Goal: Feedback & Contribution: Submit feedback/report problem

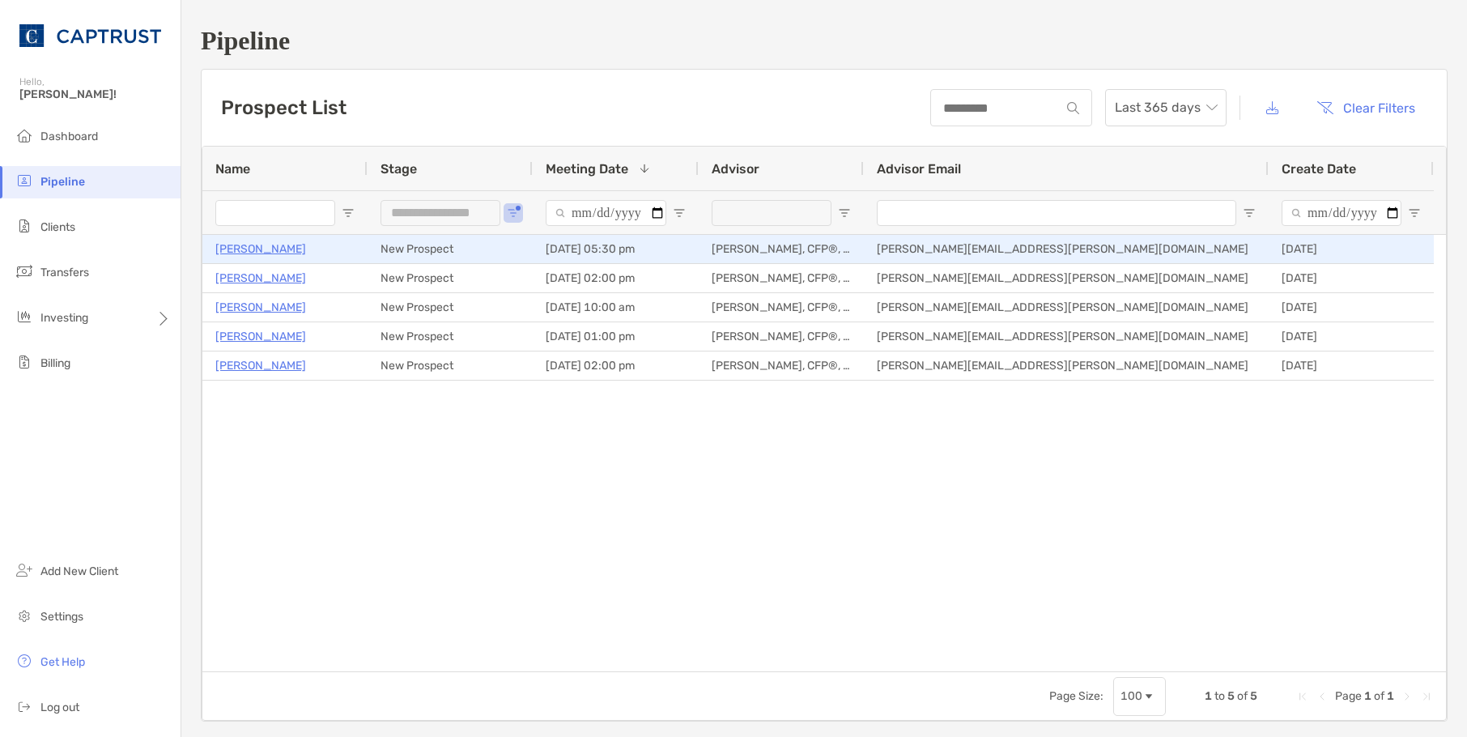
click at [230, 243] on p "[PERSON_NAME]" at bounding box center [260, 249] width 91 height 20
click at [224, 252] on p "[PERSON_NAME]" at bounding box center [260, 249] width 91 height 20
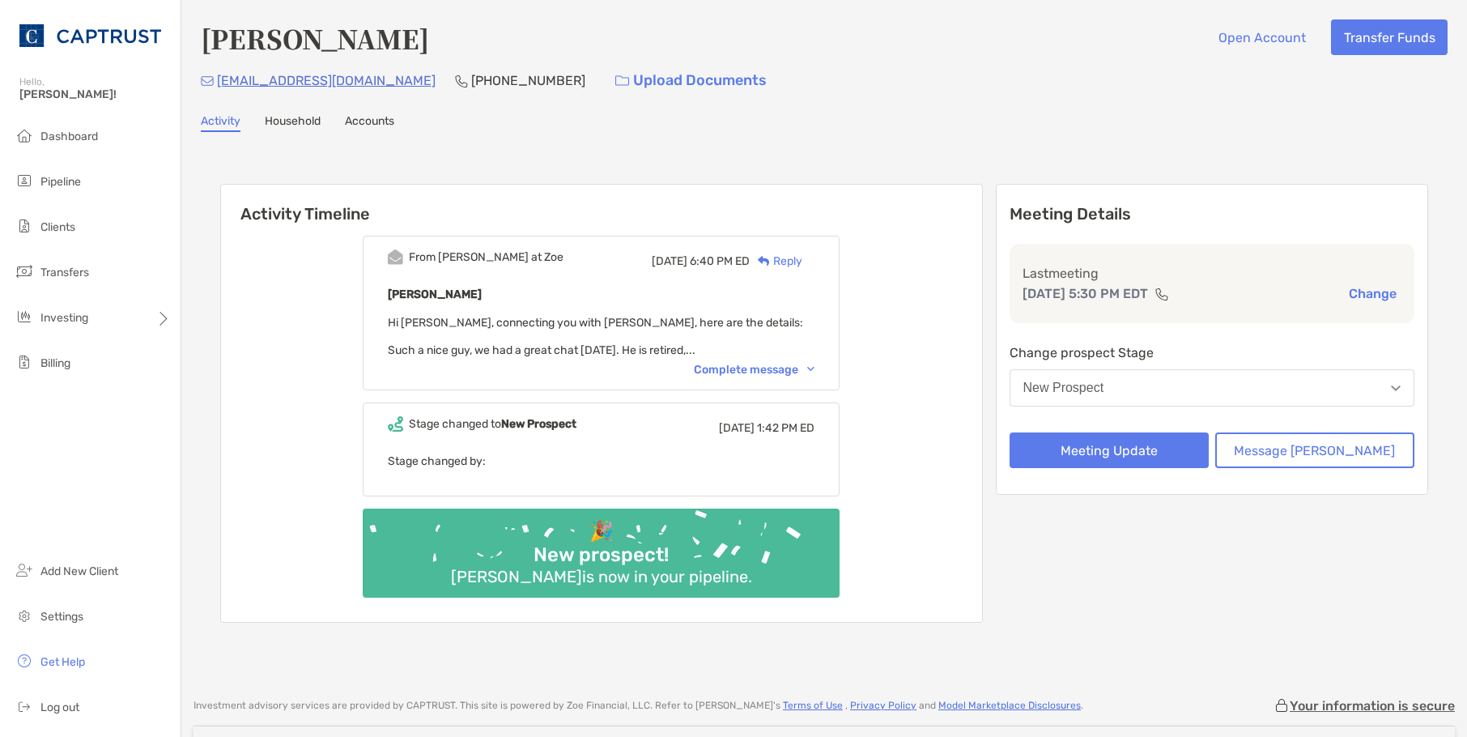
click at [754, 362] on div "From Paul at Zoe Mon, Aug 18 6:40 PM ED Reply Kim Fox Hi Veronica, connecting y…" at bounding box center [601, 313] width 477 height 155
click at [757, 379] on div "From Paul at Zoe Mon, Aug 18 6:40 PM ED Reply Kim Fox Hi Veronica, connecting y…" at bounding box center [601, 313] width 477 height 155
click at [758, 367] on div "Complete message" at bounding box center [754, 370] width 121 height 14
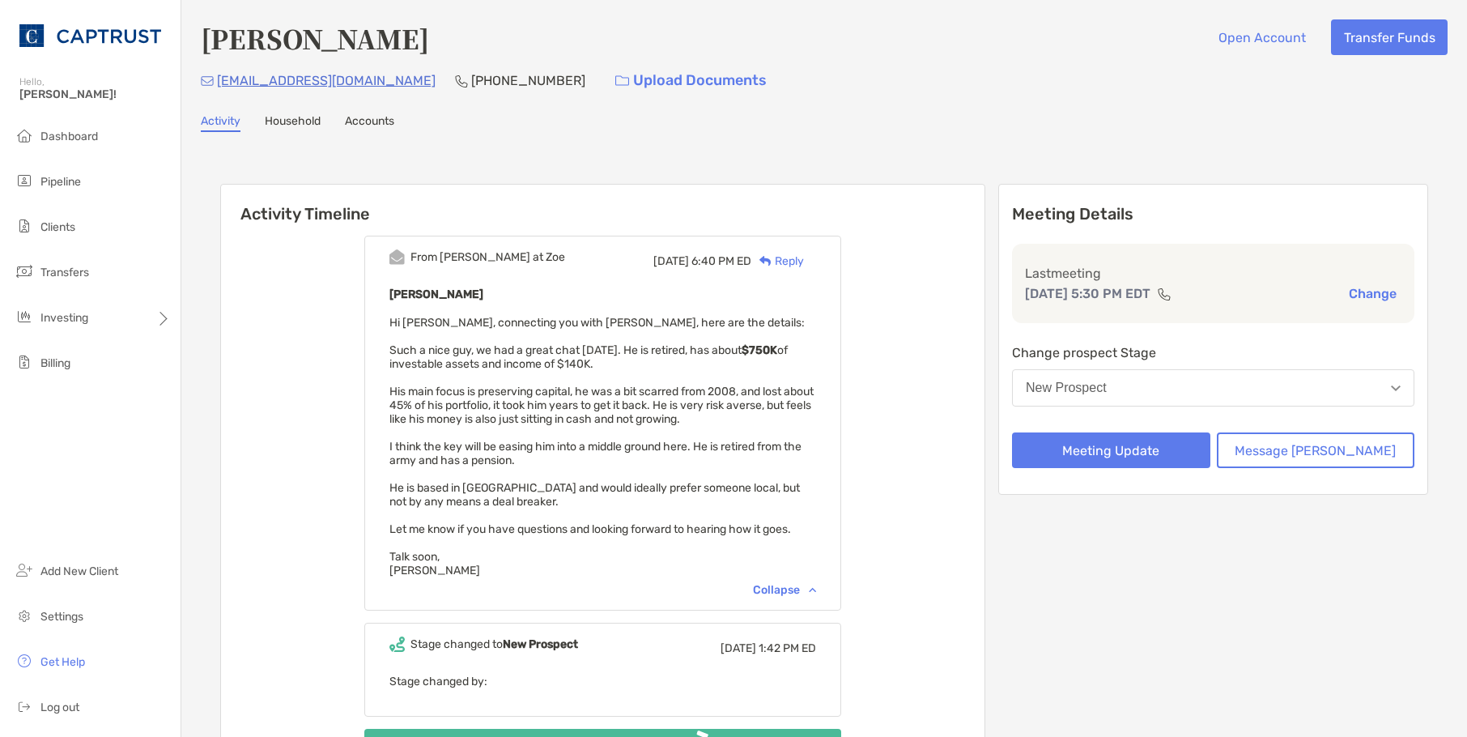
click at [741, 379] on div "Kim Fox Hi Veronica, connecting you with Kim, here are the details: Such a nice…" at bounding box center [602, 430] width 427 height 293
click at [945, 307] on div "From Paul at Zoe Mon, Aug 18 6:40 PM ED Reply Kim Fox Hi Veronica, connecting y…" at bounding box center [602, 532] width 763 height 618
click at [754, 129] on div "Activity Household Accounts" at bounding box center [824, 123] width 1246 height 18
click at [908, 308] on div "From Paul at Zoe Mon, Aug 18 6:40 PM ED Reply Kim Fox Hi Veronica, connecting y…" at bounding box center [602, 532] width 763 height 618
drag, startPoint x: 956, startPoint y: 611, endPoint x: 878, endPoint y: 673, distance: 99.1
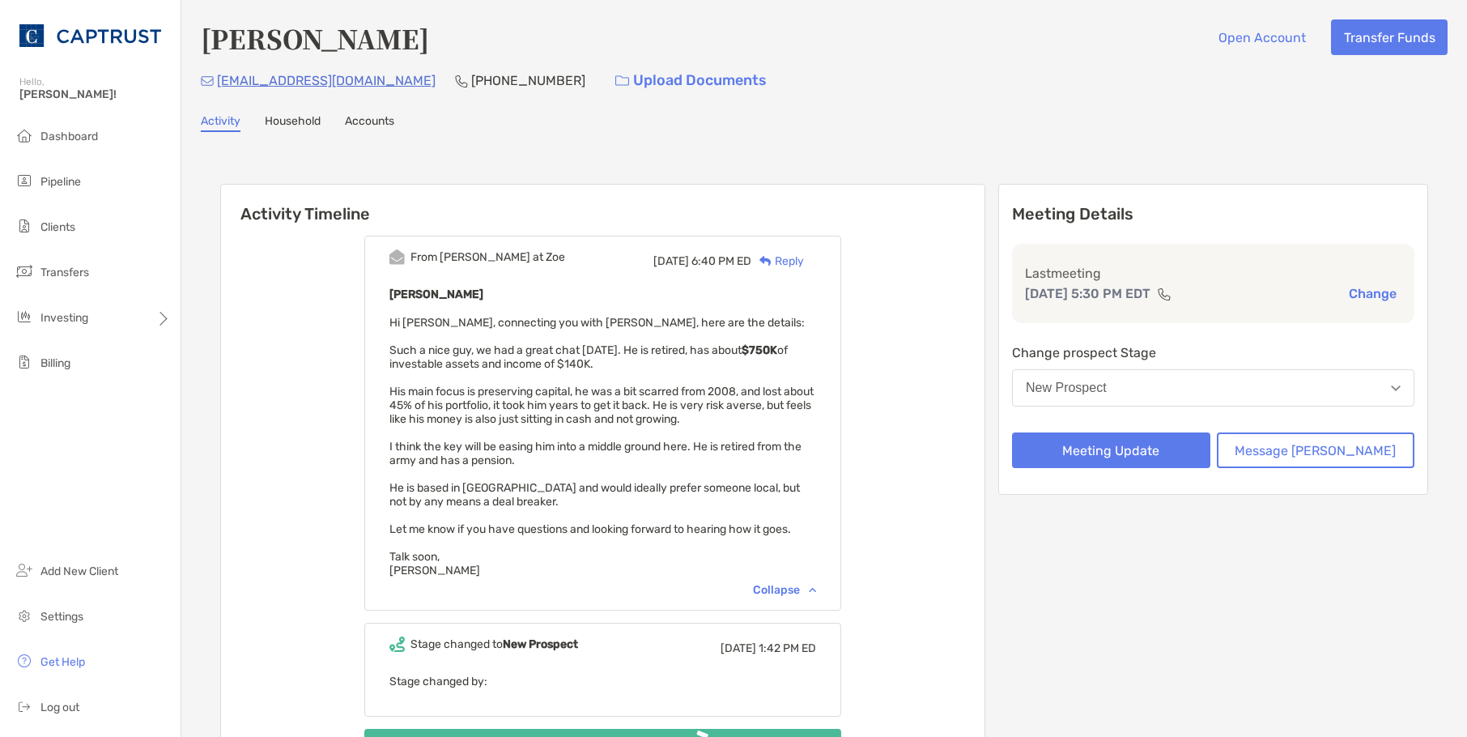
click at [948, 620] on div "From Paul at Zoe Mon, Aug 18 6:40 PM ED Reply Kim Fox Hi Veronica, connecting y…" at bounding box center [602, 532] width 763 height 618
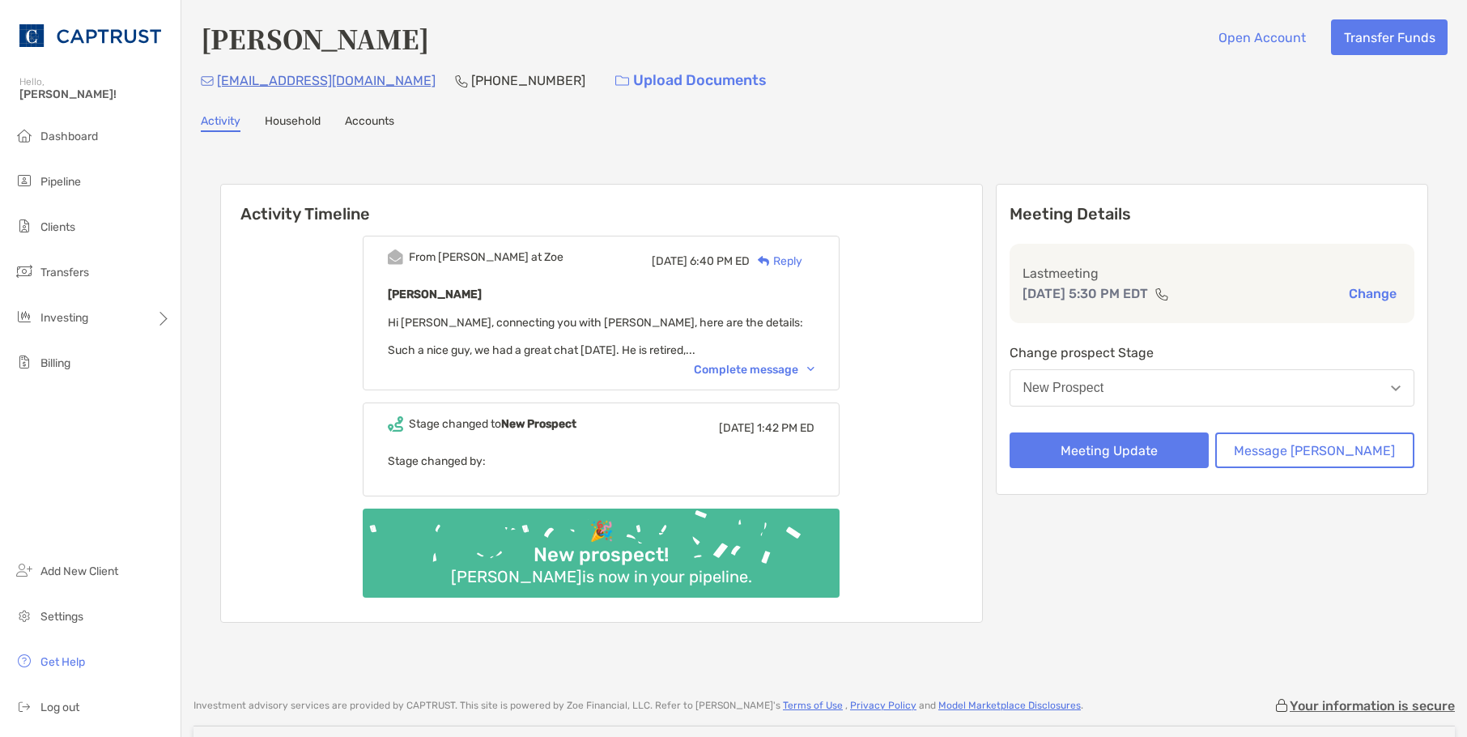
click at [740, 381] on div "From Paul at Zoe Mon, Aug 18 6:40 PM ED Reply Kim Fox Hi Veronica, connecting y…" at bounding box center [601, 313] width 477 height 155
click at [739, 373] on div "Complete message" at bounding box center [754, 370] width 121 height 14
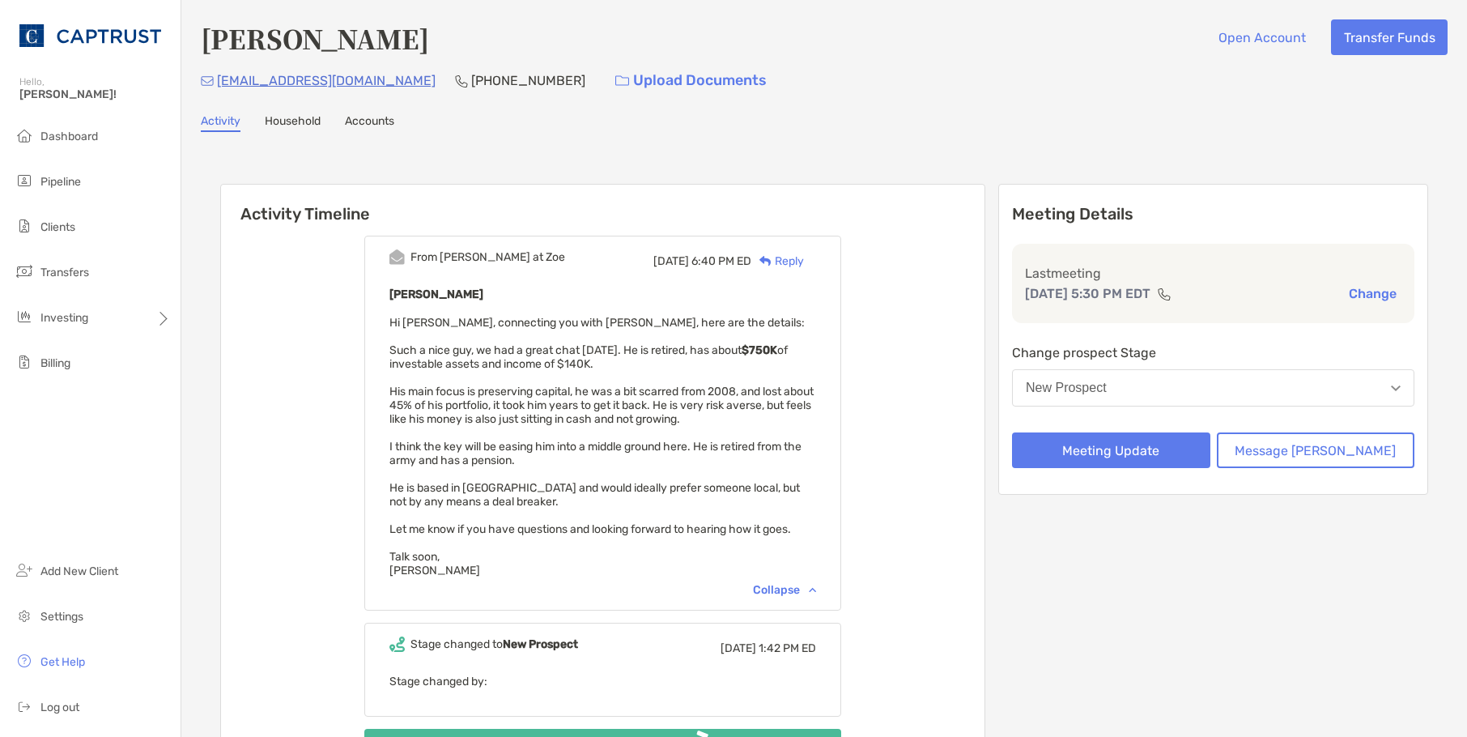
click at [915, 380] on div "From Paul at Zoe Mon, Aug 18 6:40 PM ED Reply Kim Fox Hi Veronica, connecting y…" at bounding box center [602, 532] width 763 height 618
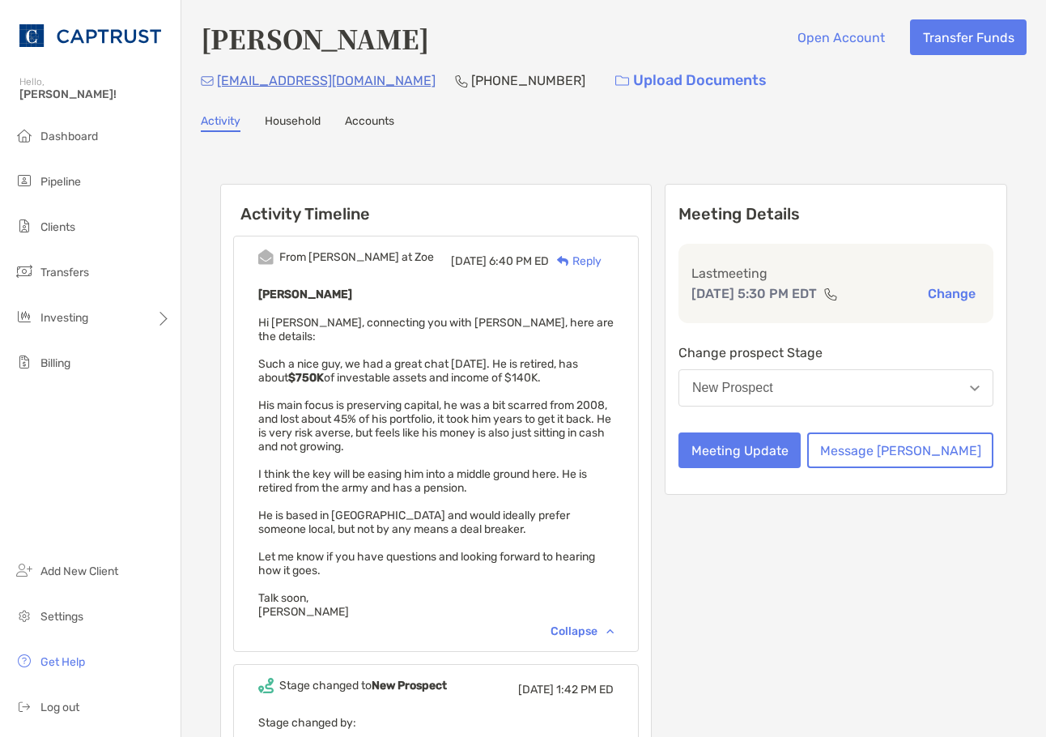
drag, startPoint x: 745, startPoint y: 122, endPoint x: 737, endPoint y: 122, distance: 8.9
click at [744, 122] on div "Activity Household Accounts" at bounding box center [614, 123] width 826 height 18
click at [940, 622] on div "Meeting Details Last meeting Aug 20, 5:30 PM EDT Change Change prospect Stage N…" at bounding box center [836, 534] width 342 height 700
click at [801, 468] on button "Meeting Update" at bounding box center [739, 450] width 122 height 36
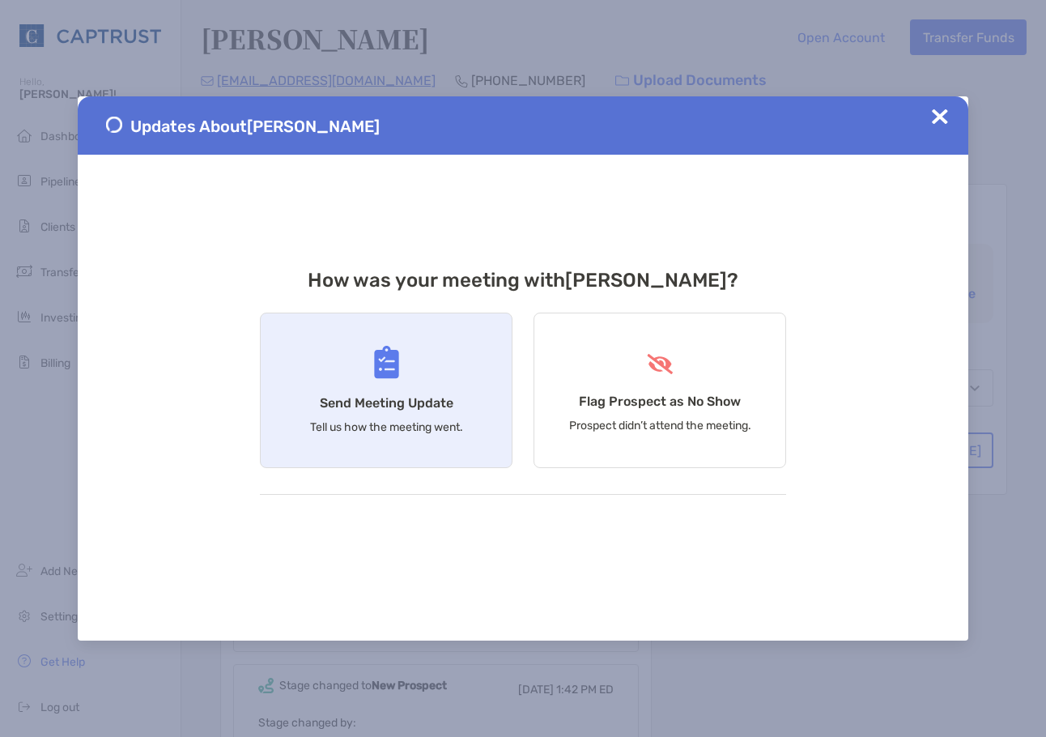
click at [389, 399] on div "Send Meeting Update Tell us how the meeting went." at bounding box center [386, 389] width 253 height 155
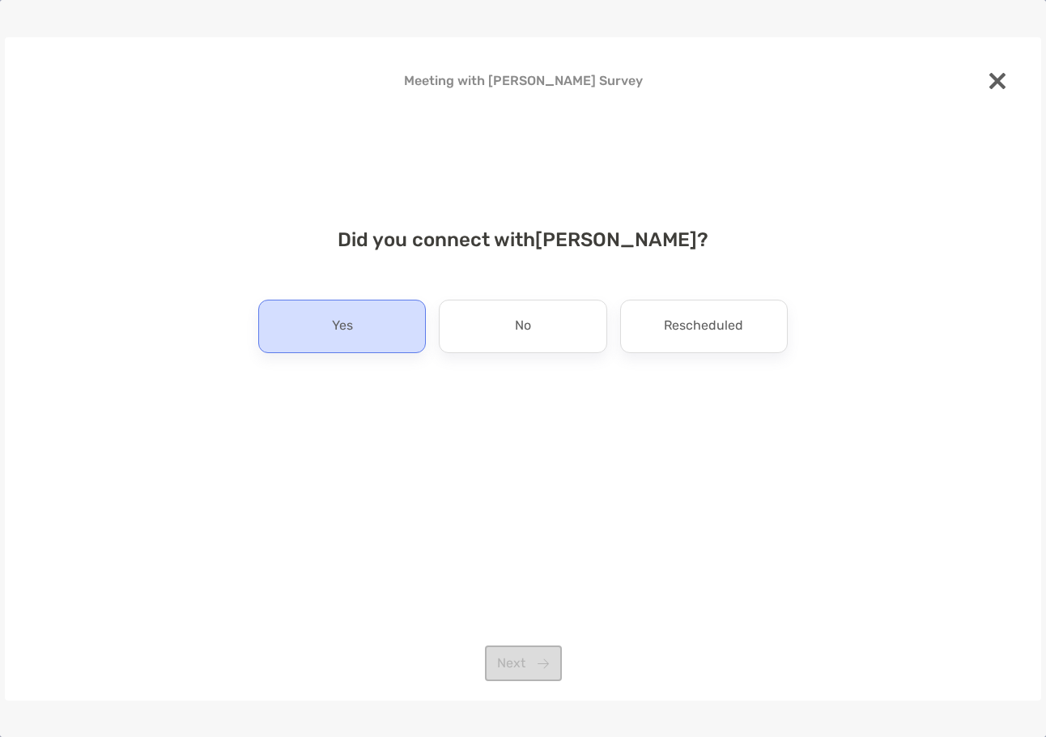
click at [381, 335] on div "Yes" at bounding box center [342, 325] width 168 height 53
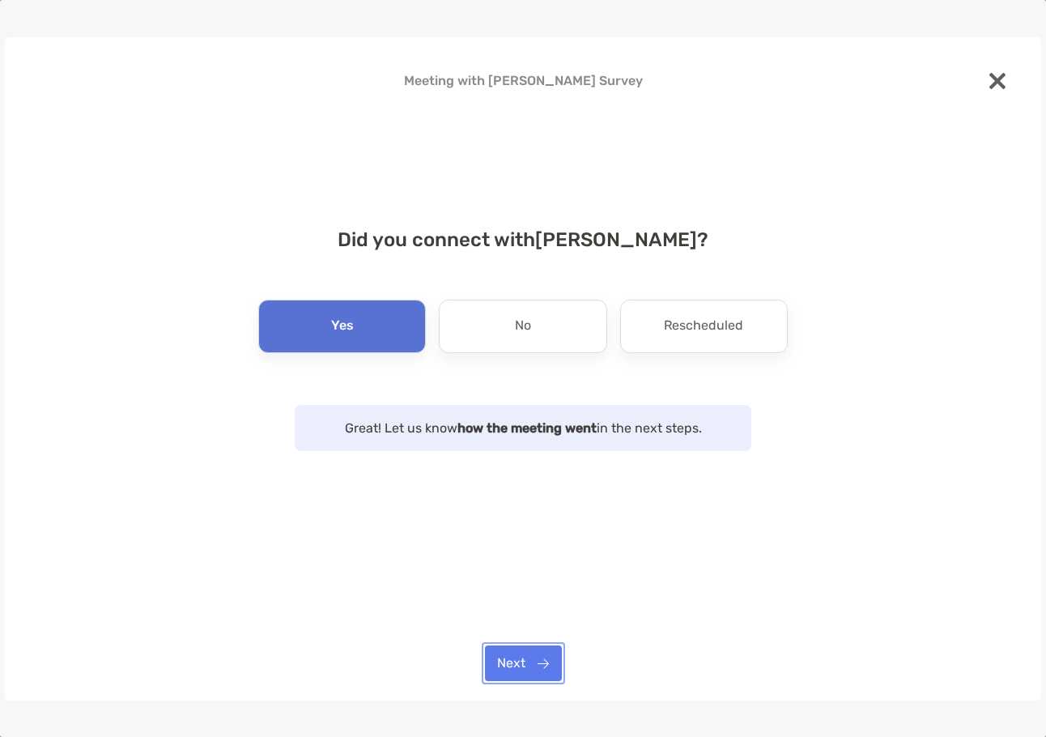
click at [521, 662] on button "Next" at bounding box center [523, 663] width 77 height 36
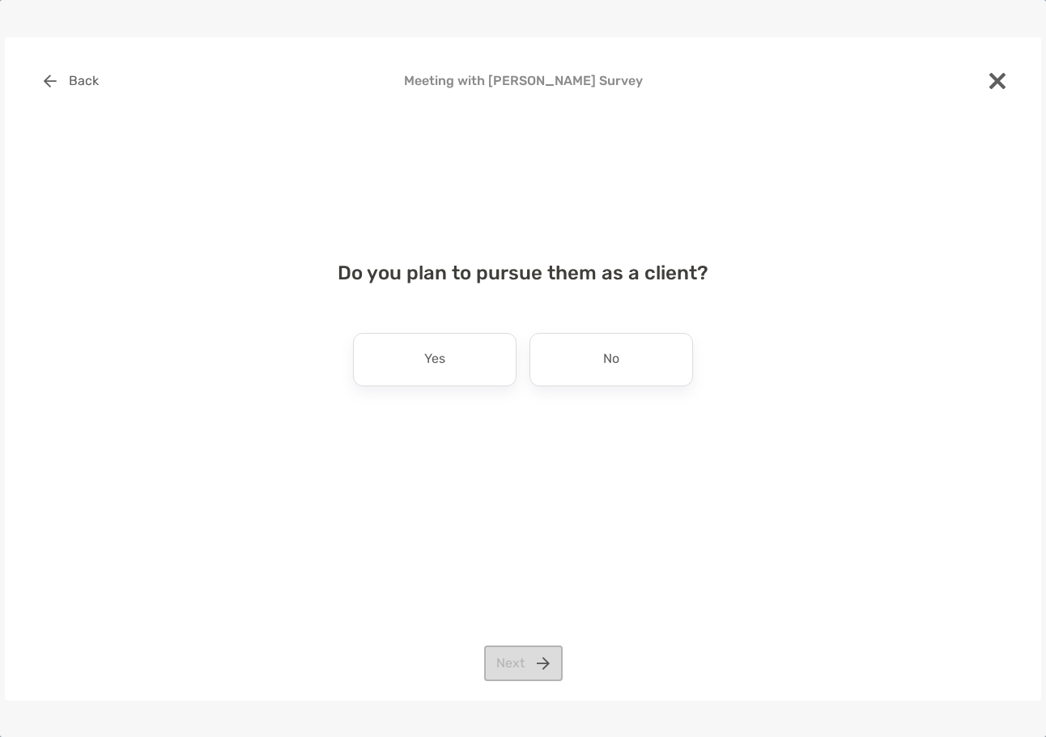
drag, startPoint x: 411, startPoint y: 356, endPoint x: 488, endPoint y: 556, distance: 214.2
click at [411, 358] on div "Yes" at bounding box center [435, 359] width 164 height 53
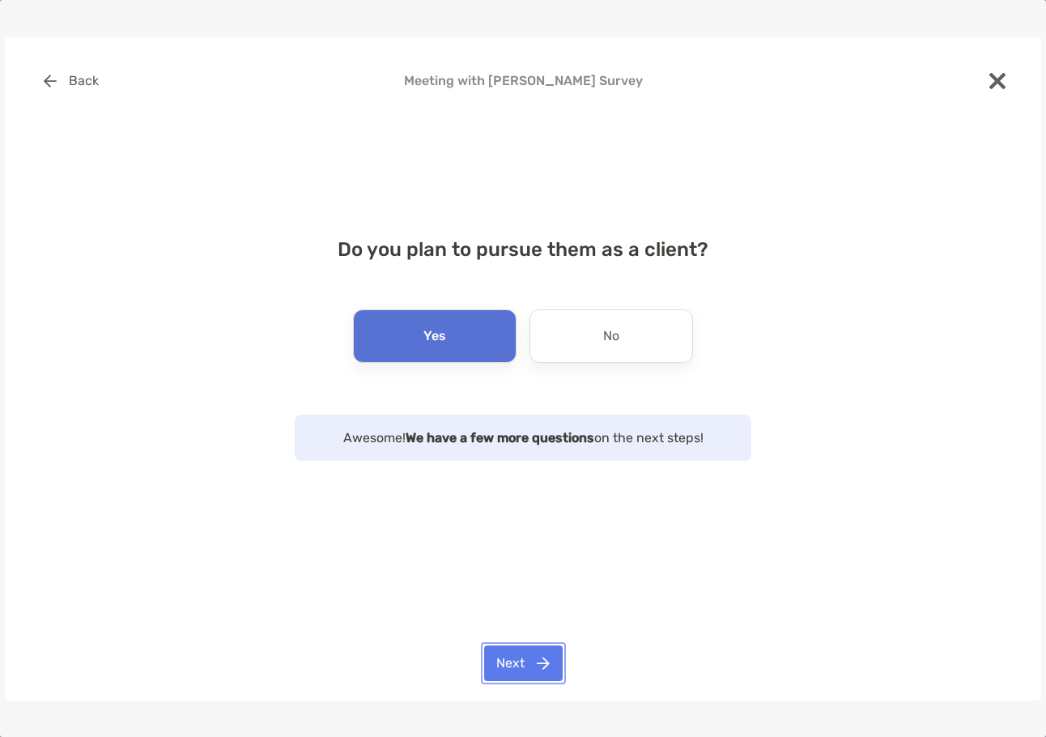
click at [524, 646] on button "Next" at bounding box center [523, 663] width 79 height 36
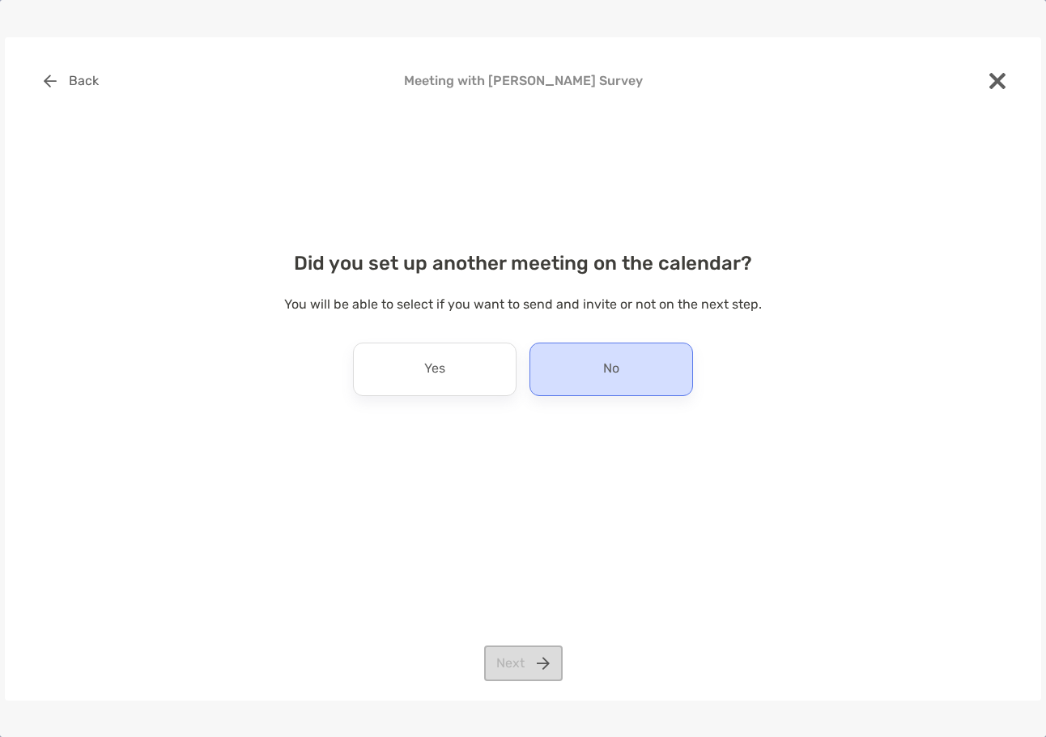
click at [581, 371] on div "No" at bounding box center [611, 368] width 164 height 53
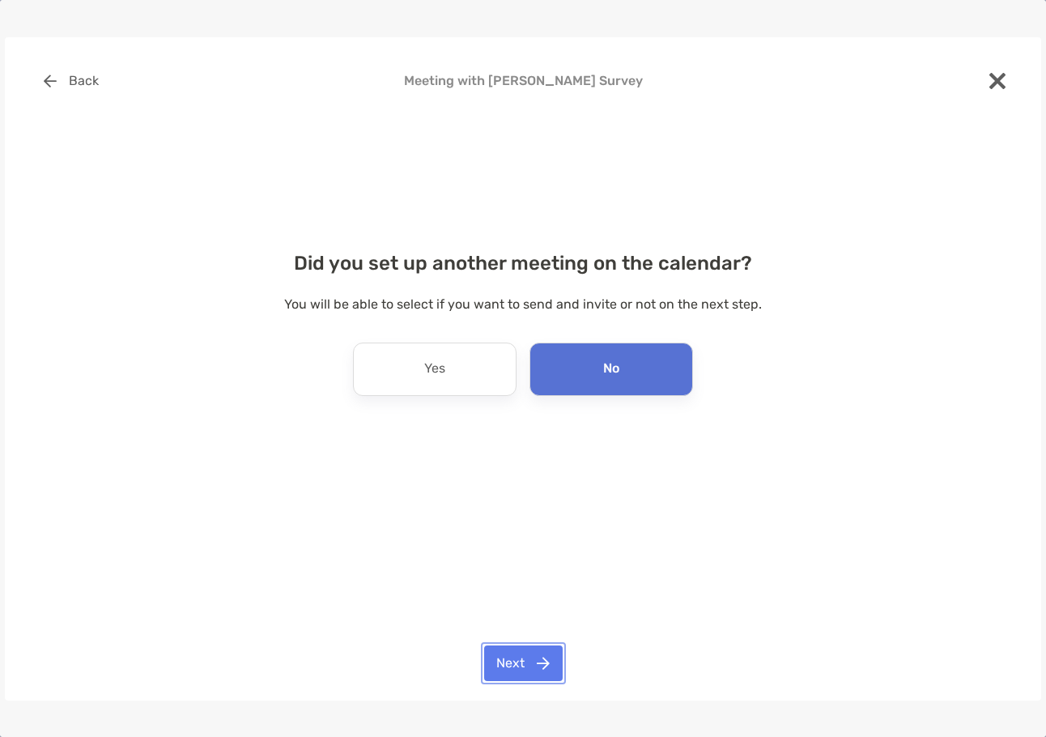
click at [536, 658] on button "Next" at bounding box center [523, 663] width 79 height 36
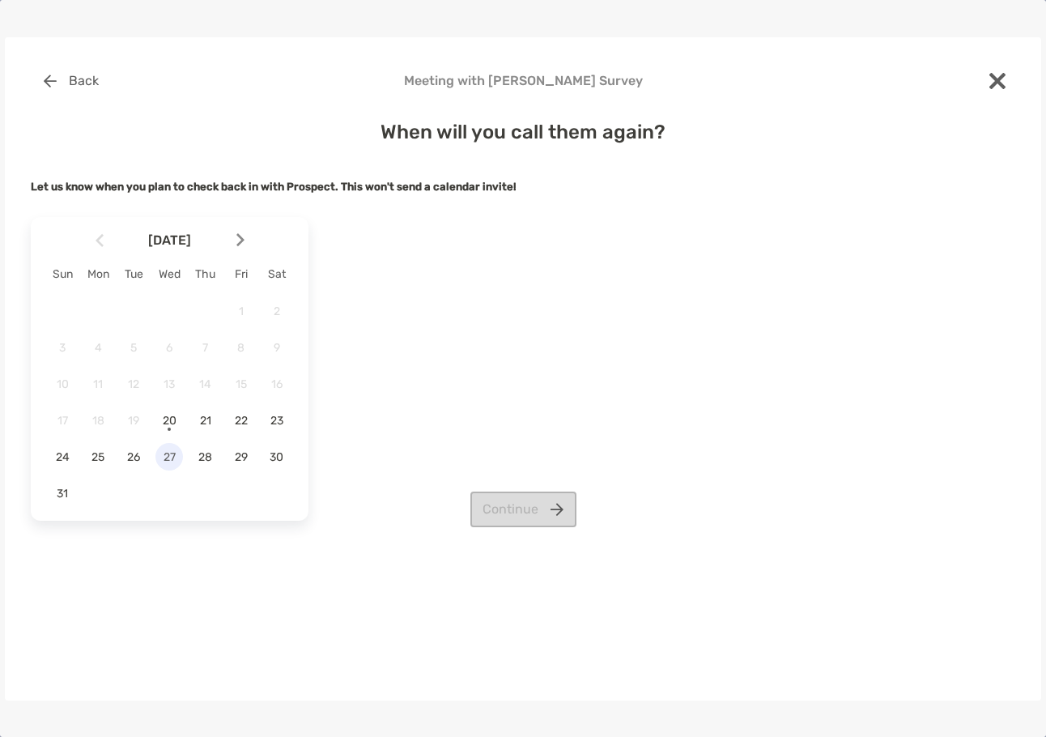
click at [174, 452] on span "27" at bounding box center [169, 457] width 28 height 14
click at [522, 499] on button "Continue" at bounding box center [523, 509] width 106 height 36
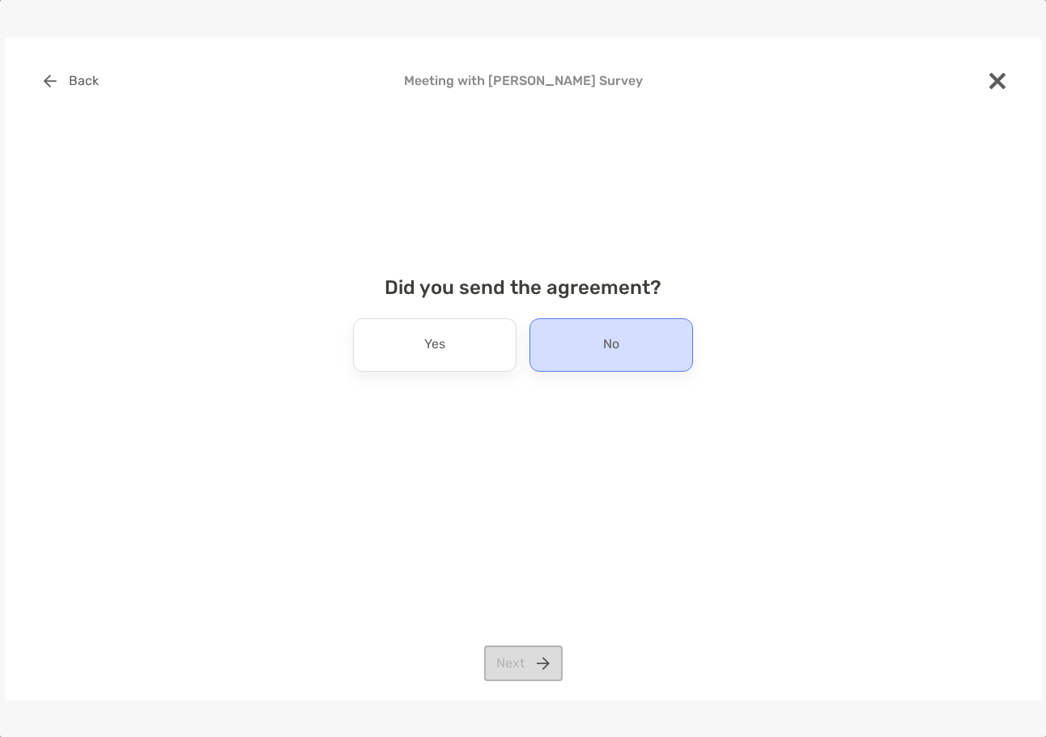
click at [677, 345] on div "No" at bounding box center [611, 344] width 164 height 53
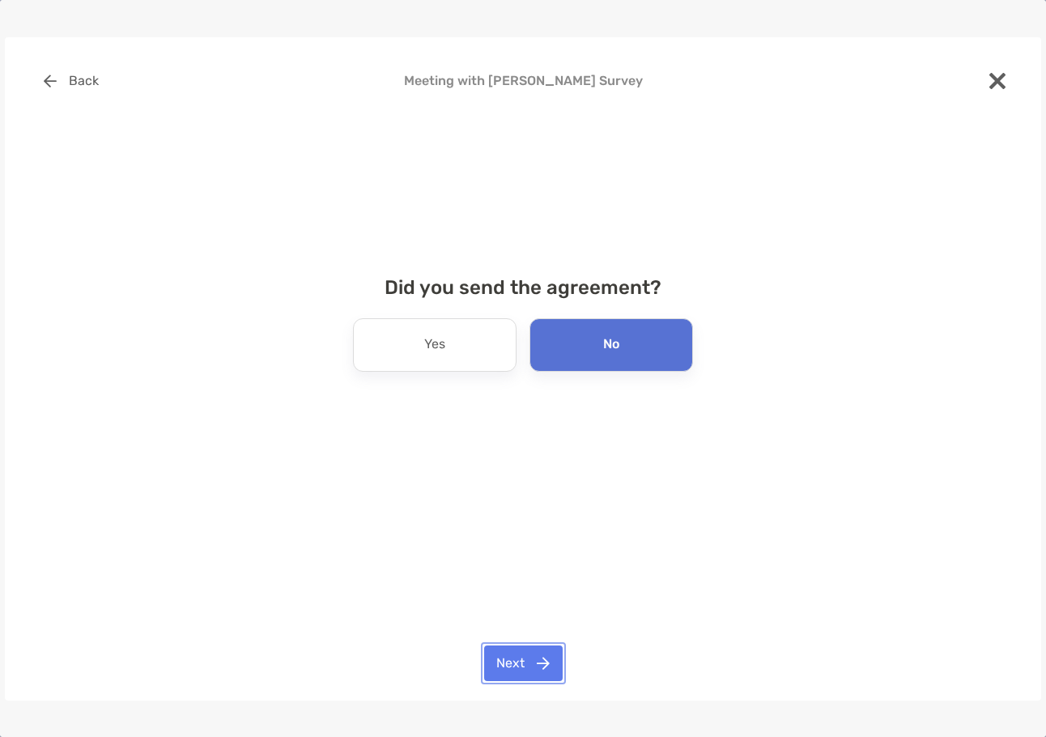
click at [510, 659] on button "Next" at bounding box center [523, 663] width 79 height 36
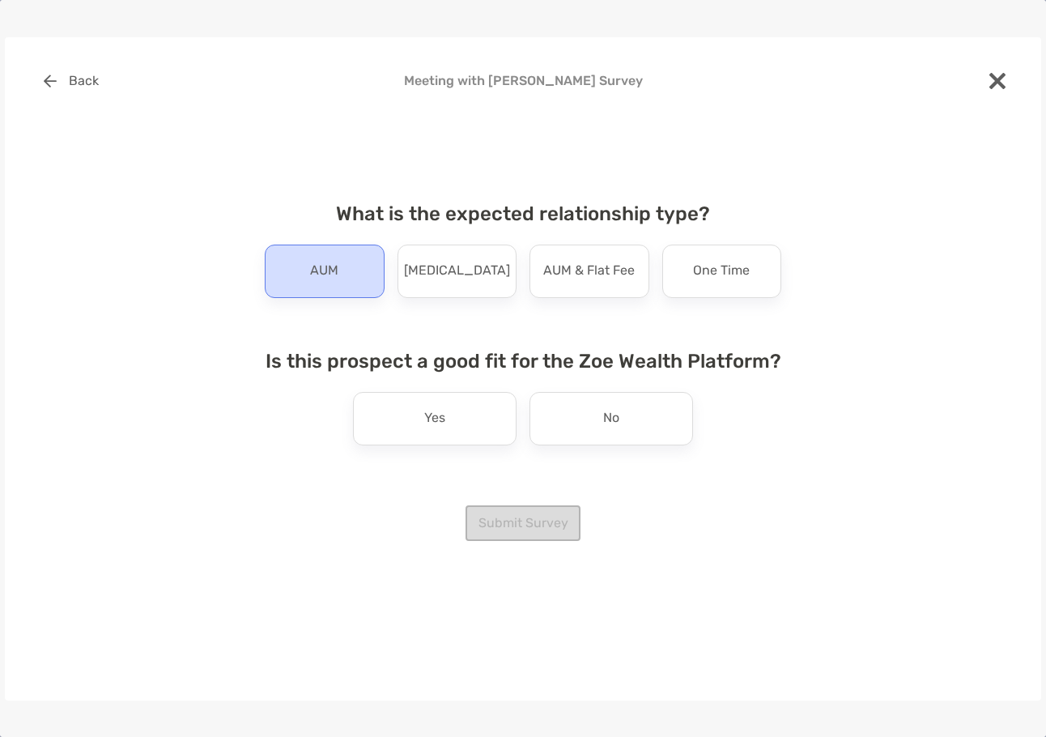
click at [324, 274] on p "AUM" at bounding box center [324, 271] width 28 height 26
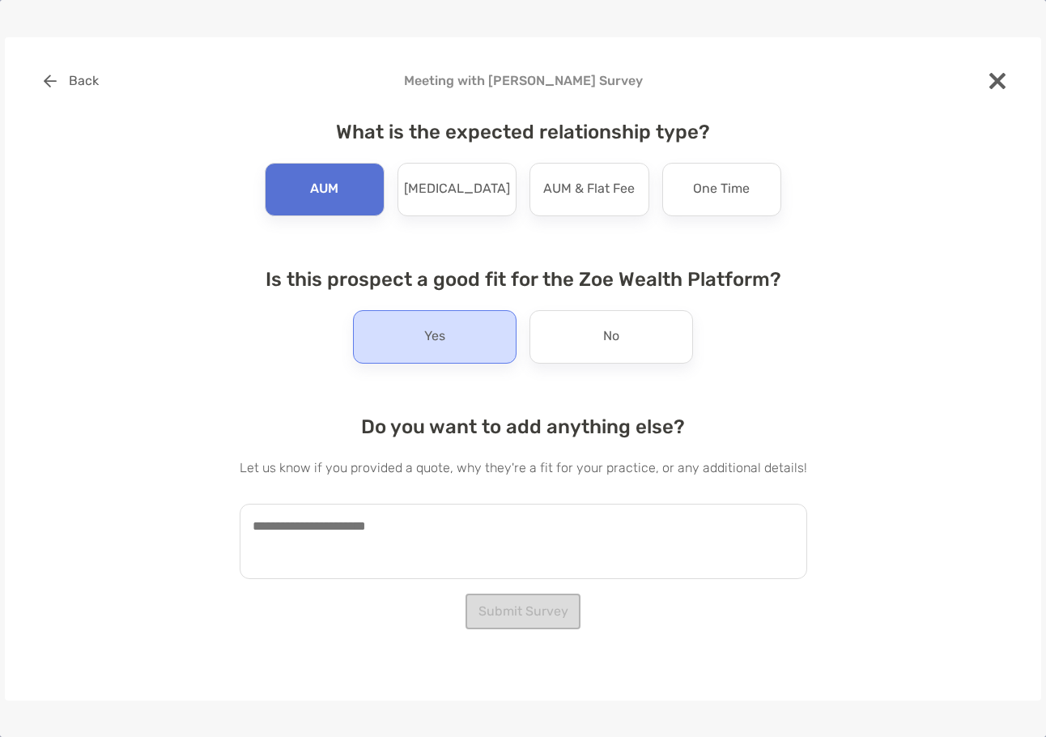
click at [459, 341] on div "Yes" at bounding box center [435, 336] width 164 height 53
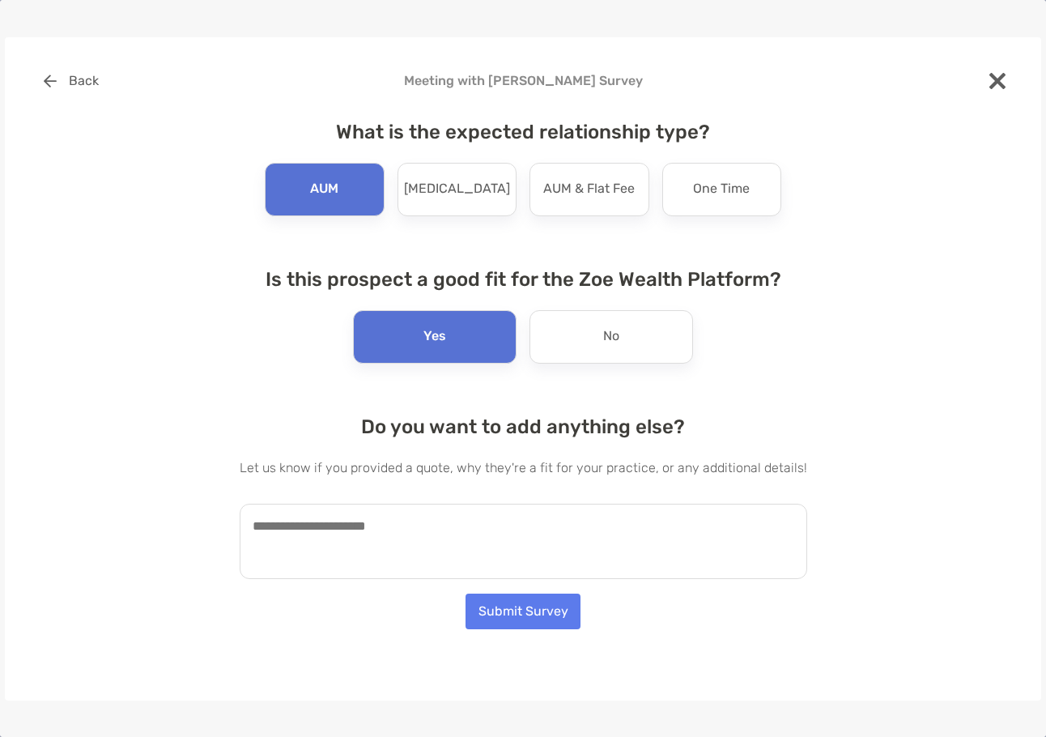
click at [368, 537] on textarea at bounding box center [523, 540] width 567 height 75
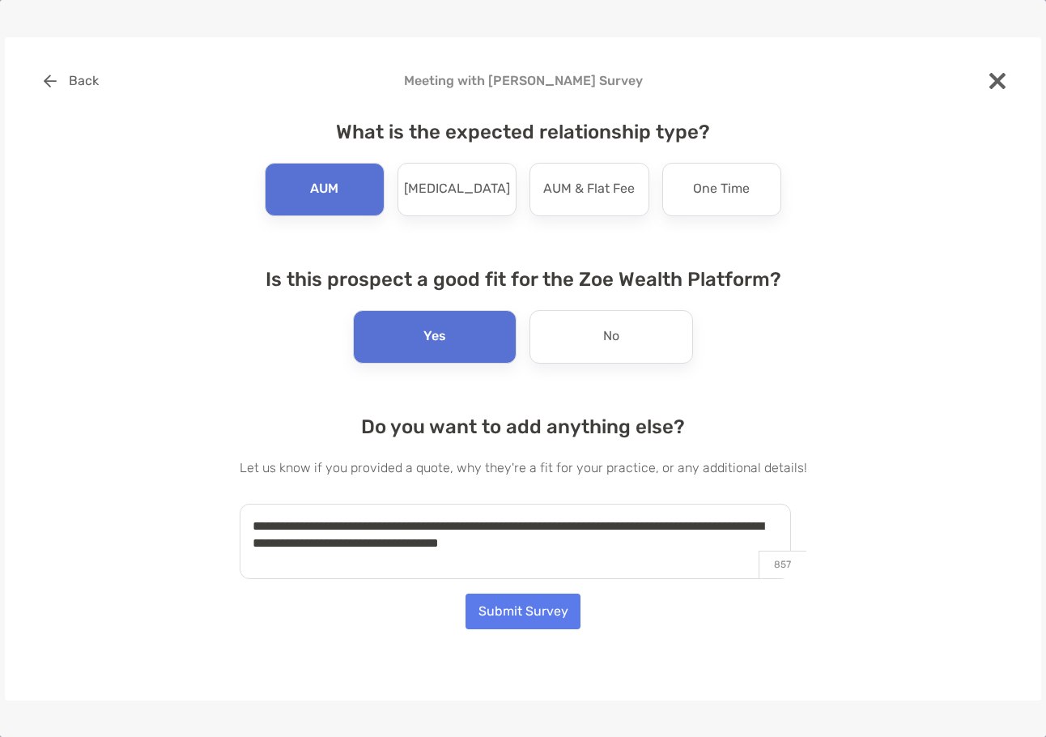
type textarea "**********"
click at [542, 614] on button "Submit Survey" at bounding box center [522, 611] width 115 height 36
